Goal: Find specific page/section: Find specific page/section

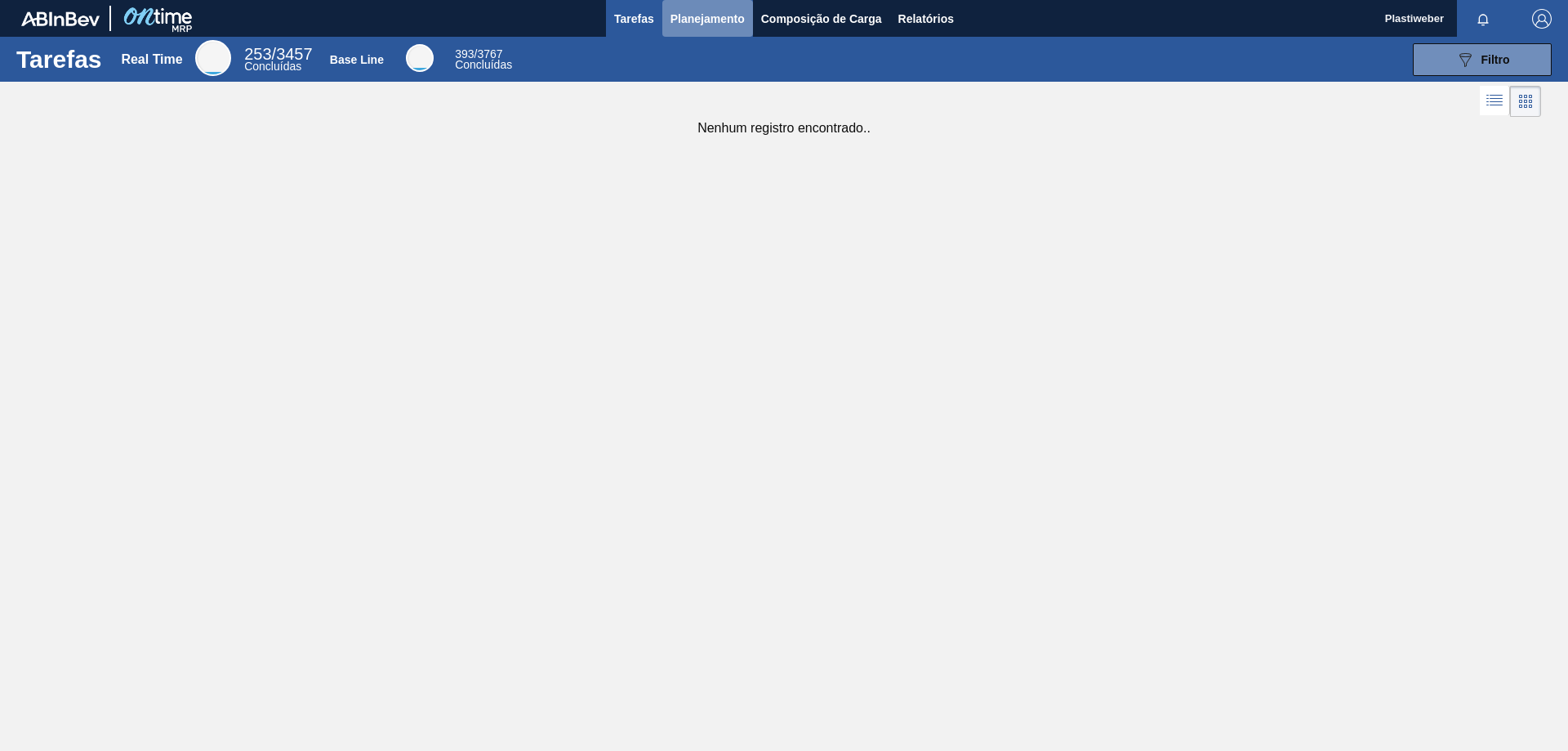
click at [701, 35] on button "Planejamento" at bounding box center [708, 18] width 91 height 37
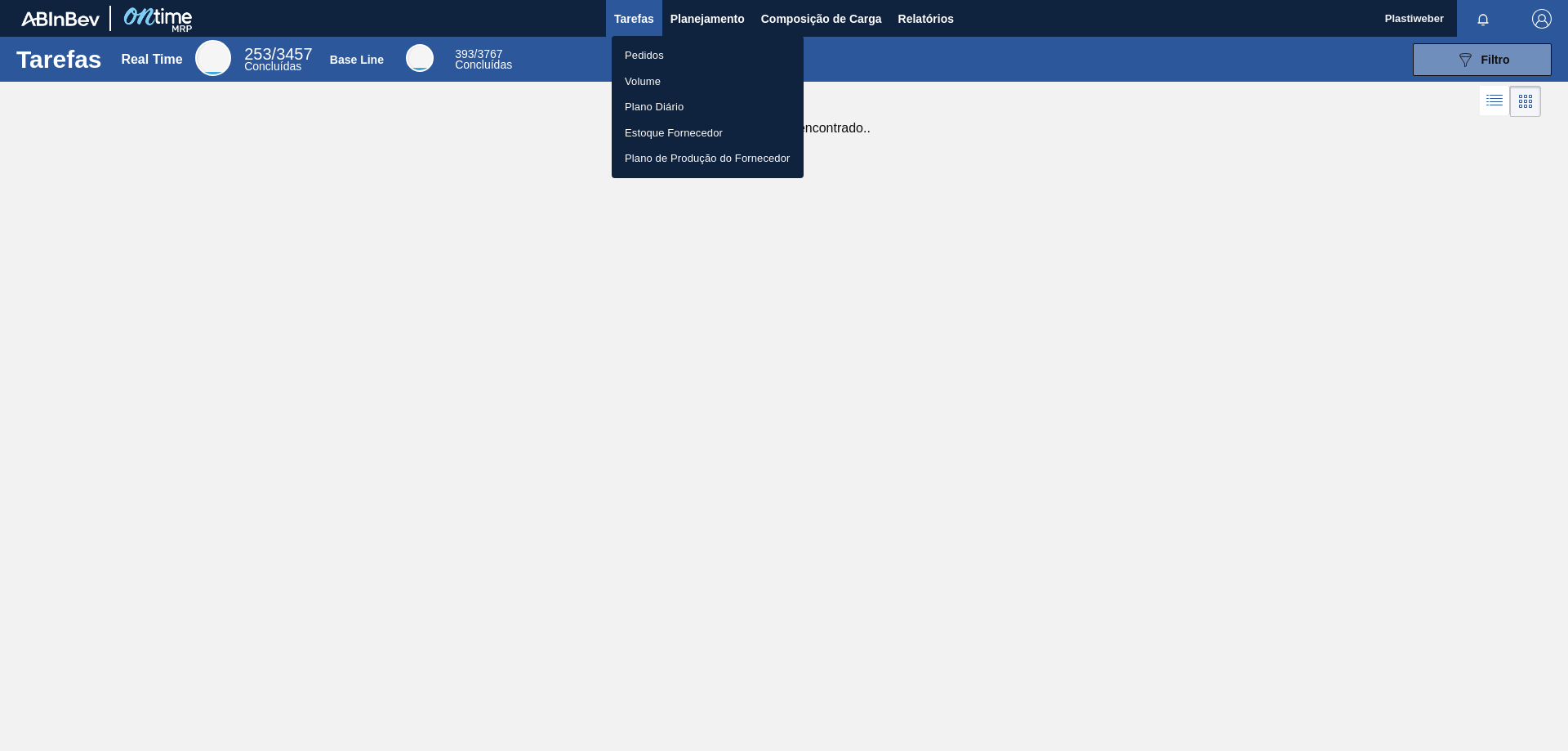
click at [677, 72] on li "Volume" at bounding box center [708, 82] width 192 height 26
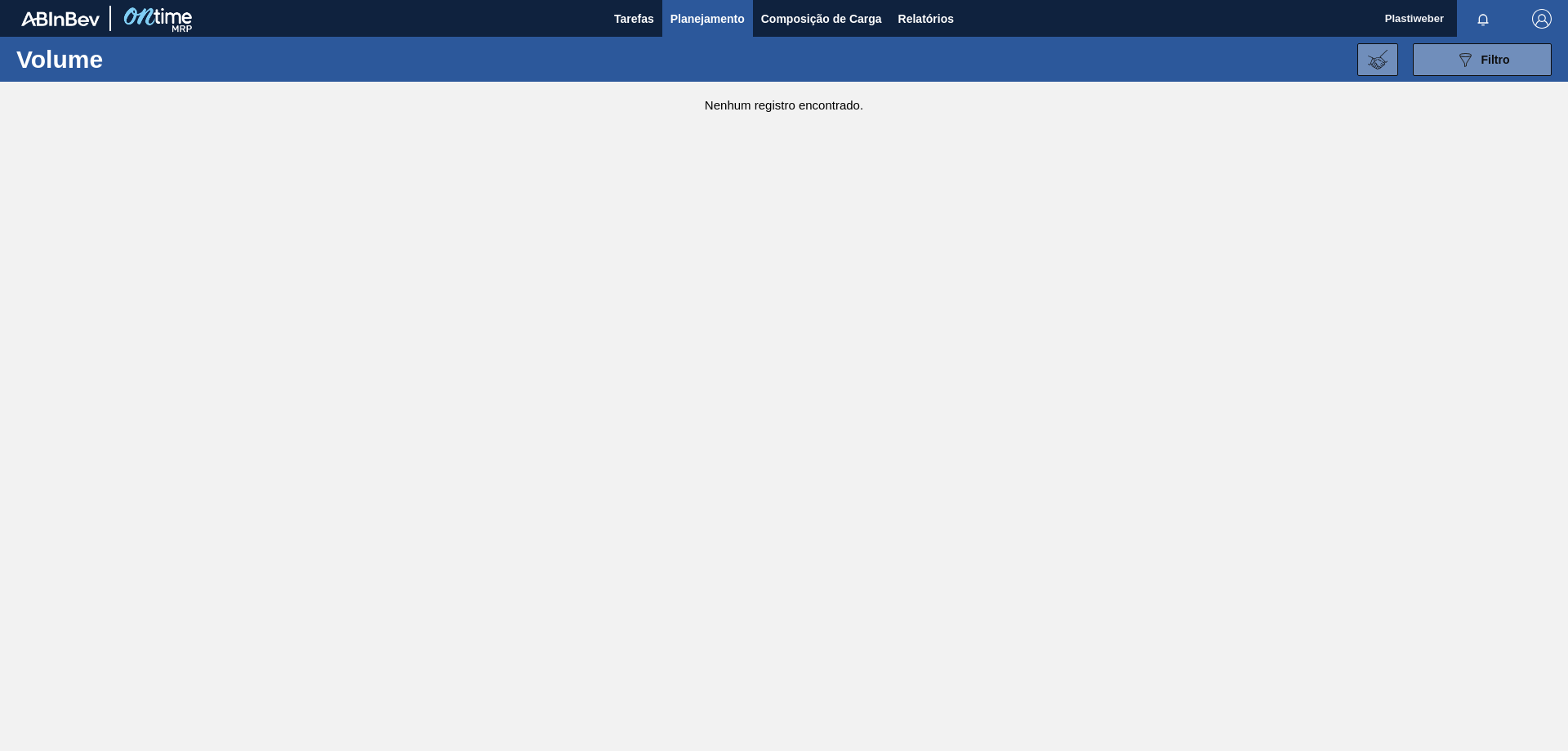
click at [710, 24] on span "Planejamento" at bounding box center [708, 19] width 74 height 20
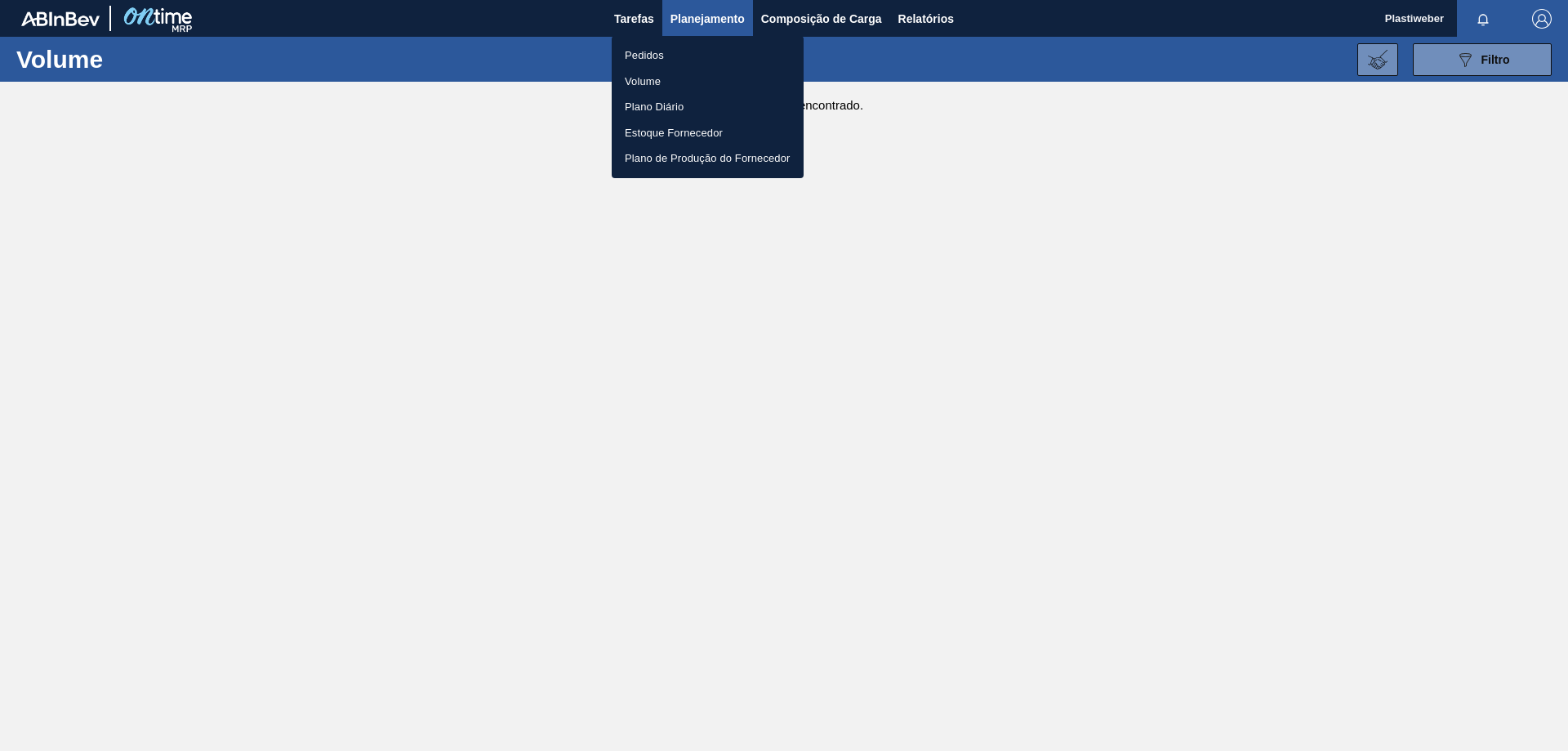
click at [666, 57] on li "Pedidos" at bounding box center [708, 56] width 192 height 26
